Goal: Transaction & Acquisition: Purchase product/service

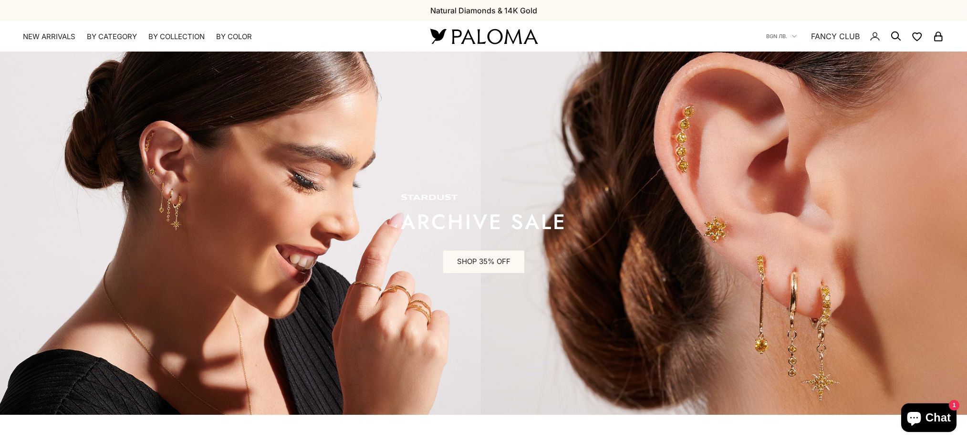
click at [466, 251] on link "SHOP 35% OFF" at bounding box center [483, 262] width 81 height 23
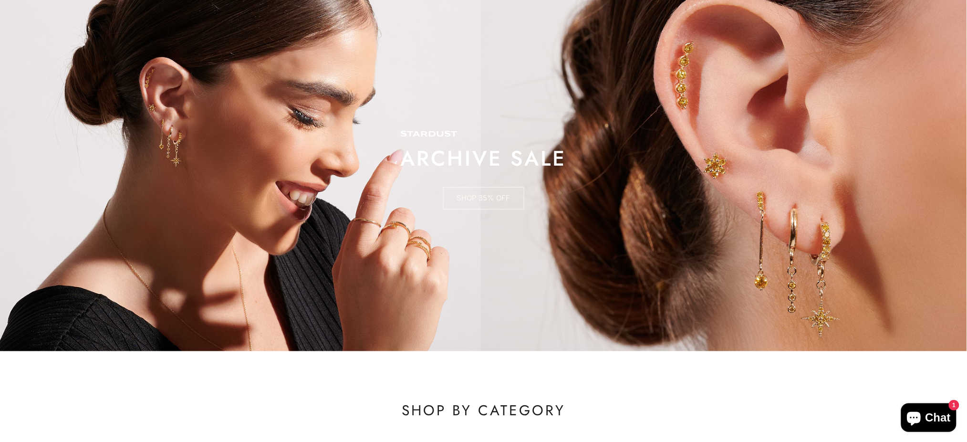
scroll to position [63, 0]
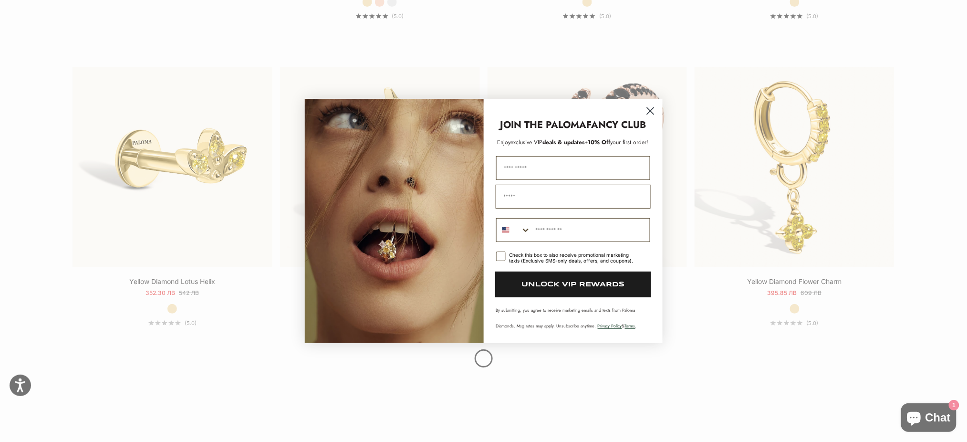
scroll to position [1209, 0]
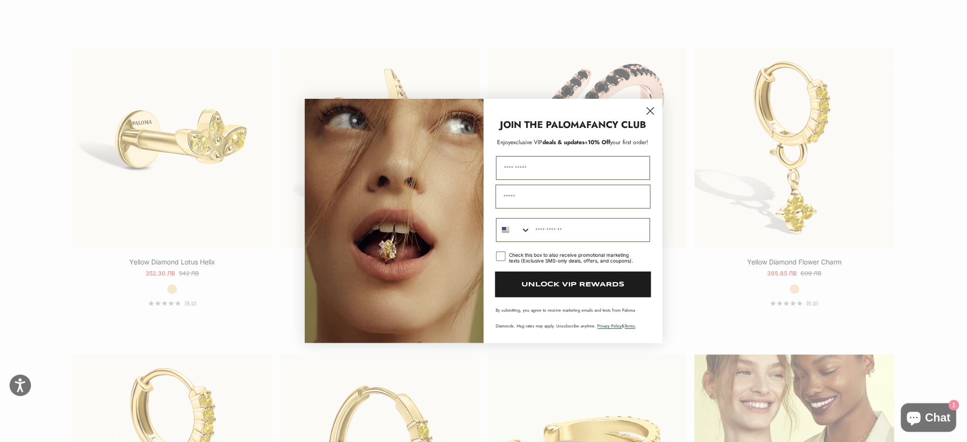
click at [654, 109] on circle "Close dialog" at bounding box center [650, 111] width 16 height 16
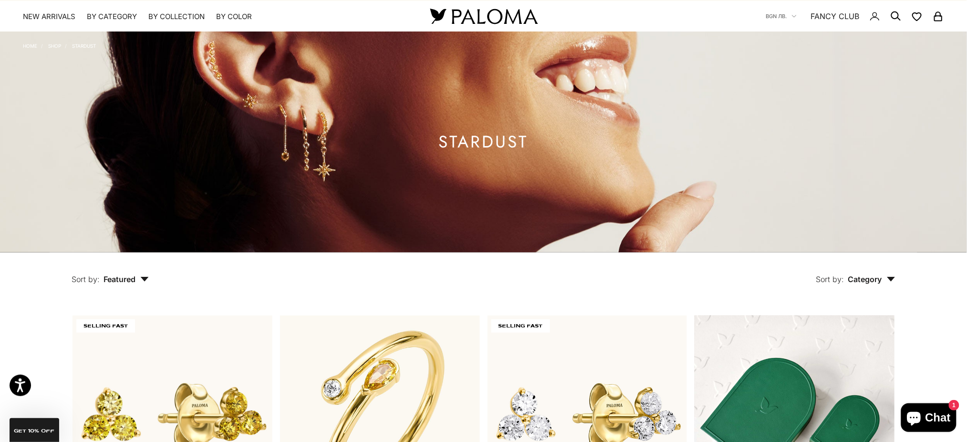
scroll to position [0, 0]
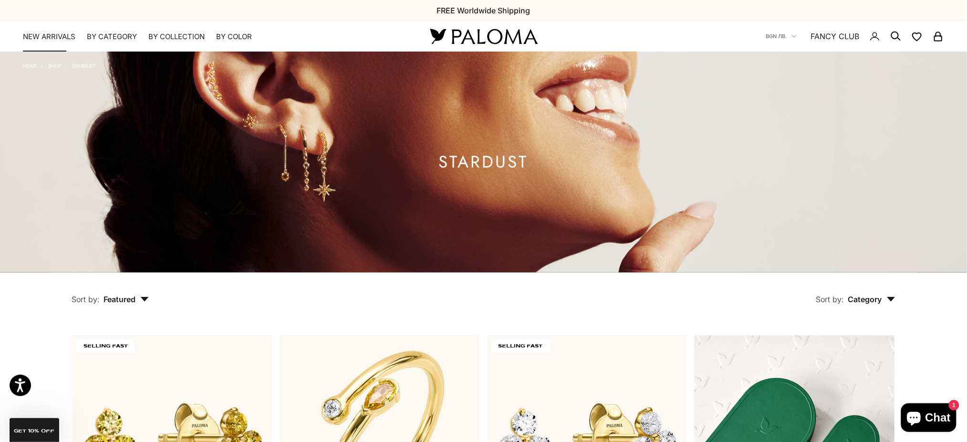
click at [62, 33] on link "NEW ARRIVALS" at bounding box center [49, 37] width 52 height 10
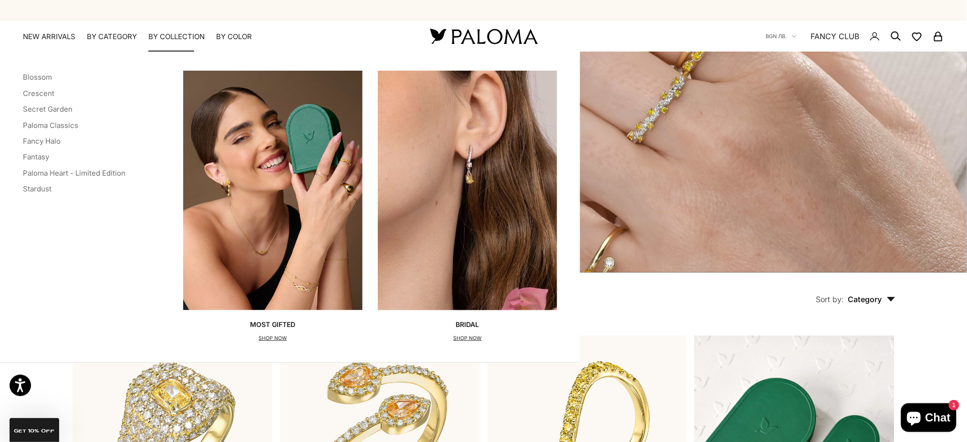
click at [180, 37] on summary "By Collection" at bounding box center [176, 37] width 56 height 10
click at [40, 190] on link "Stardust" at bounding box center [37, 188] width 29 height 9
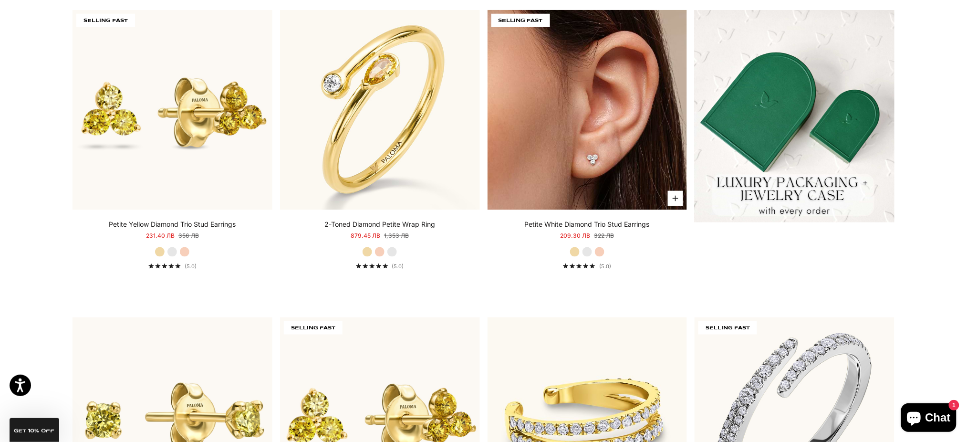
scroll to position [254, 0]
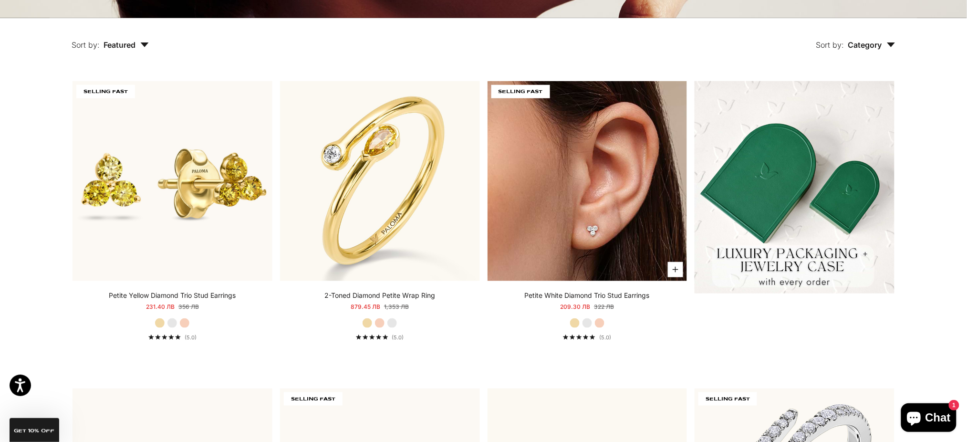
click at [651, 157] on img at bounding box center [588, 181] width 200 height 200
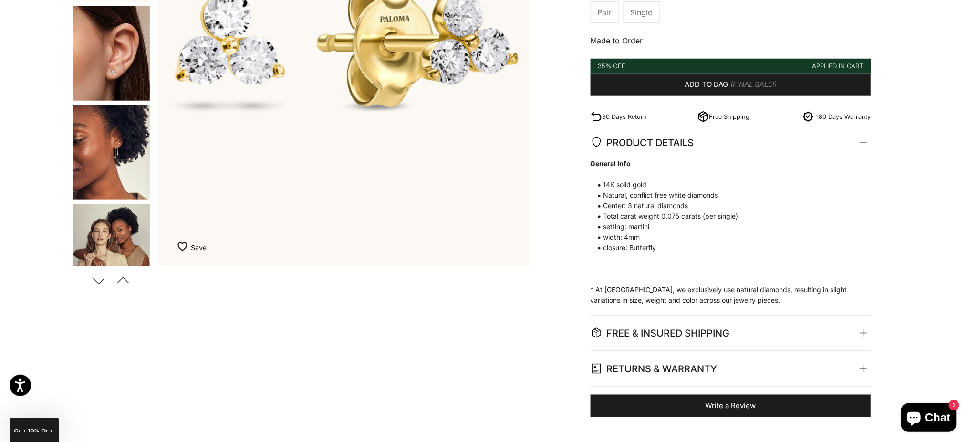
scroll to position [318, 0]
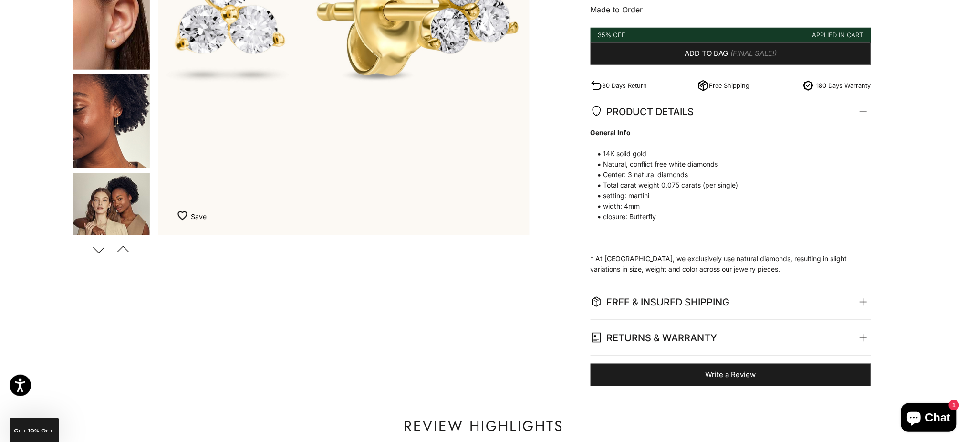
click at [698, 302] on span "FREE & INSURED SHIPPING" at bounding box center [660, 302] width 139 height 16
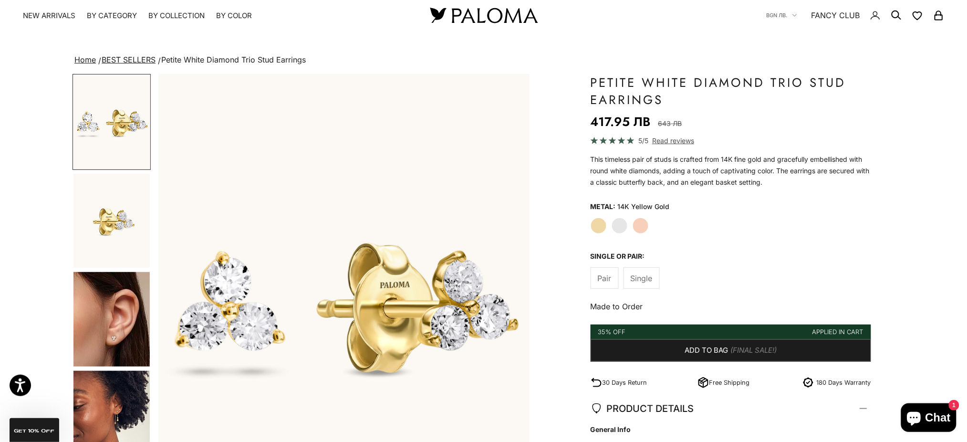
scroll to position [0, 0]
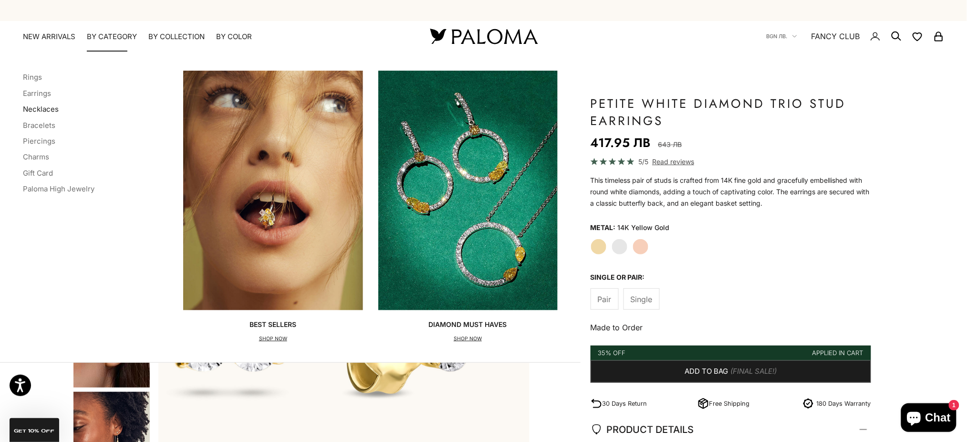
click at [43, 109] on link "Necklaces" at bounding box center [41, 109] width 36 height 9
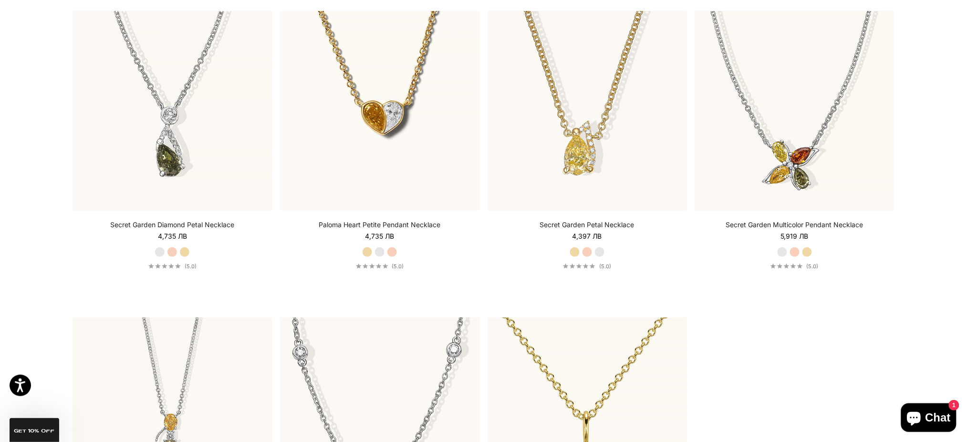
scroll to position [1209, 0]
